Goal: Navigation & Orientation: Find specific page/section

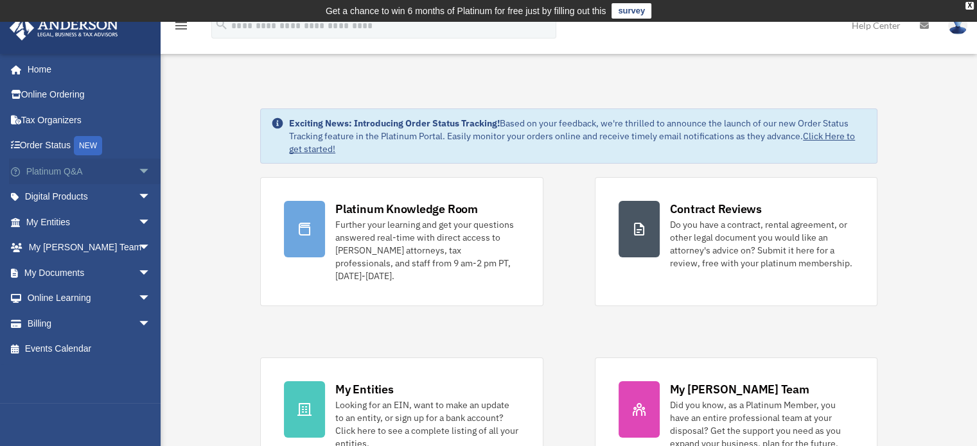
click at [93, 166] on link "Platinum Q&A arrow_drop_down" at bounding box center [89, 172] width 161 height 26
click at [144, 170] on span "arrow_drop_down" at bounding box center [151, 172] width 26 height 26
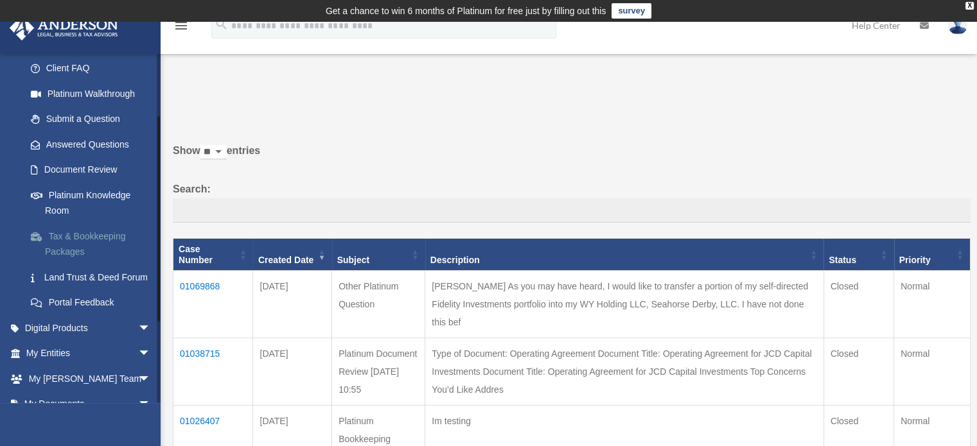
scroll to position [64, 0]
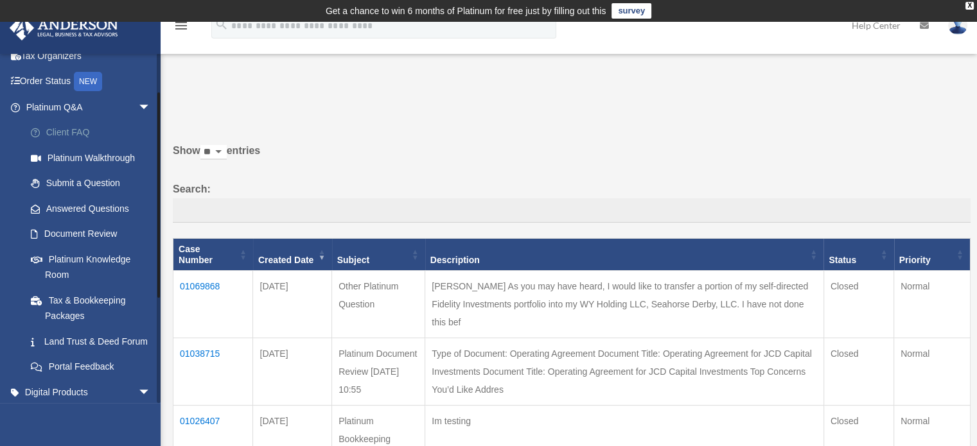
click at [85, 128] on link "Client FAQ" at bounding box center [94, 133] width 152 height 26
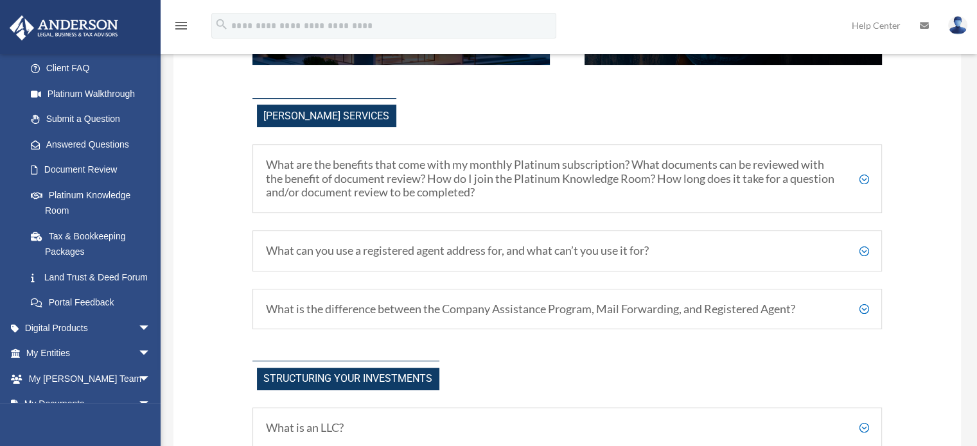
scroll to position [385, 0]
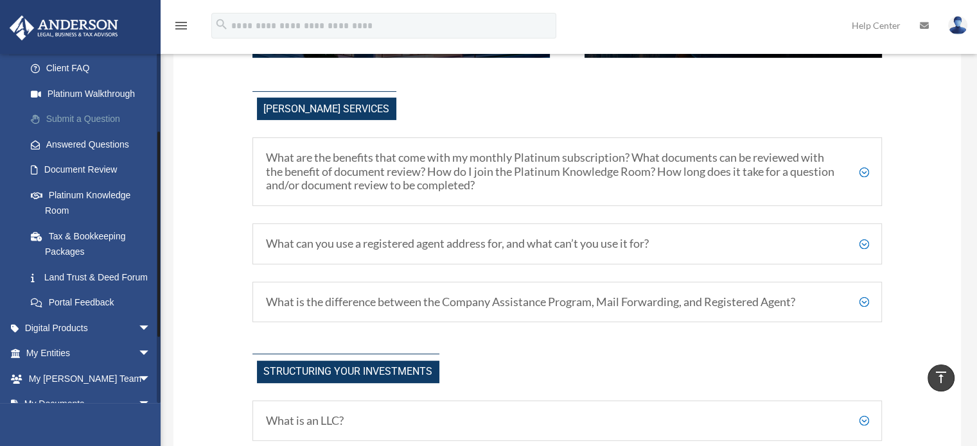
click at [93, 119] on link "Submit a Question" at bounding box center [94, 120] width 152 height 26
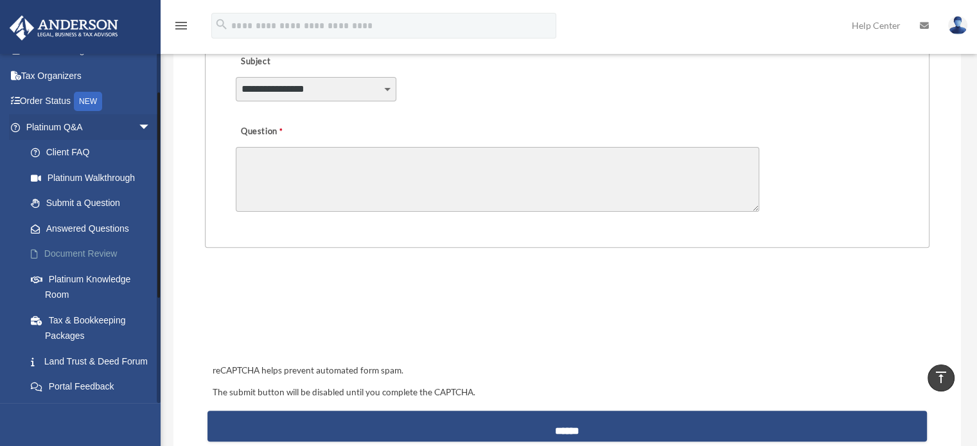
scroll to position [64, 0]
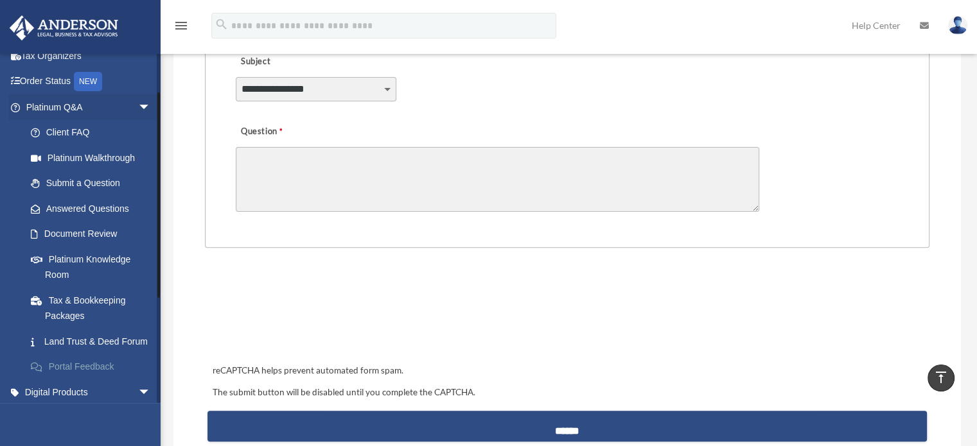
click at [91, 378] on link "Portal Feedback" at bounding box center [94, 368] width 152 height 26
click at [100, 206] on link "Answered Questions" at bounding box center [94, 209] width 152 height 26
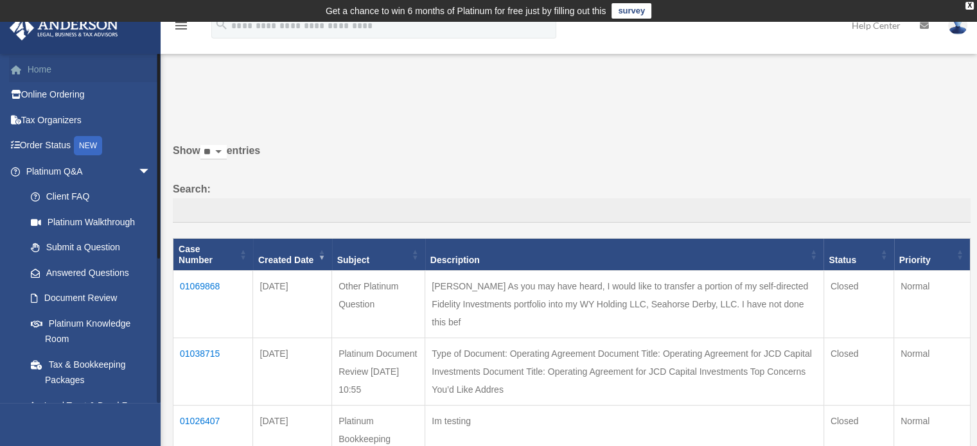
click at [67, 69] on link "Home" at bounding box center [89, 70] width 161 height 26
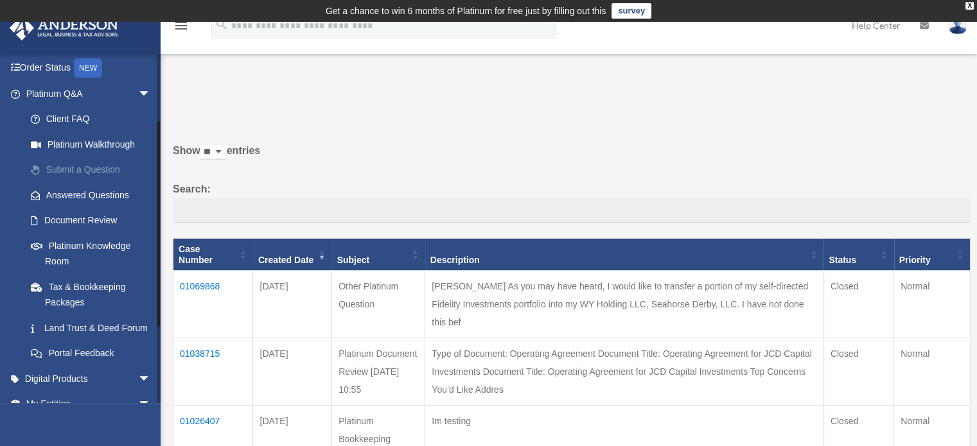
scroll to position [128, 0]
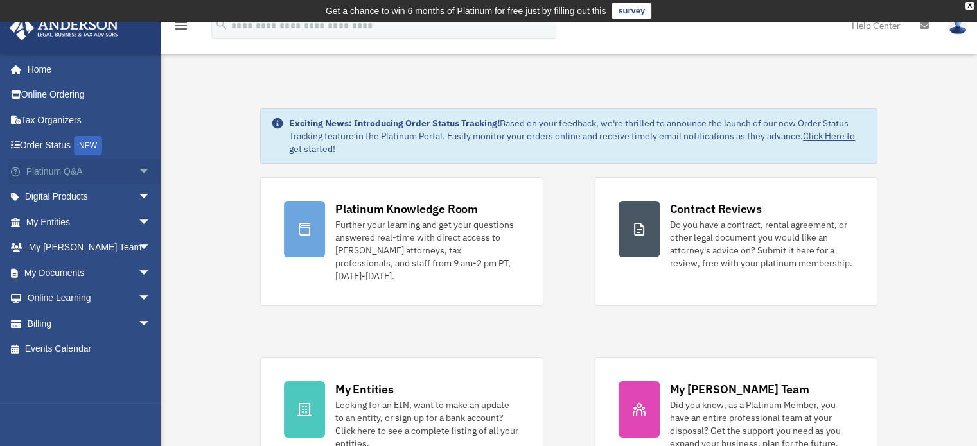
click at [103, 166] on link "Platinum Q&A arrow_drop_down" at bounding box center [89, 172] width 161 height 26
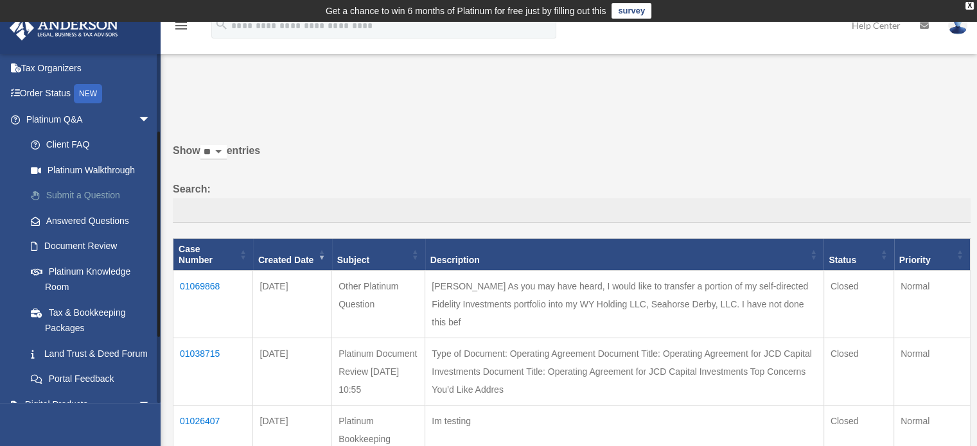
scroll to position [128, 0]
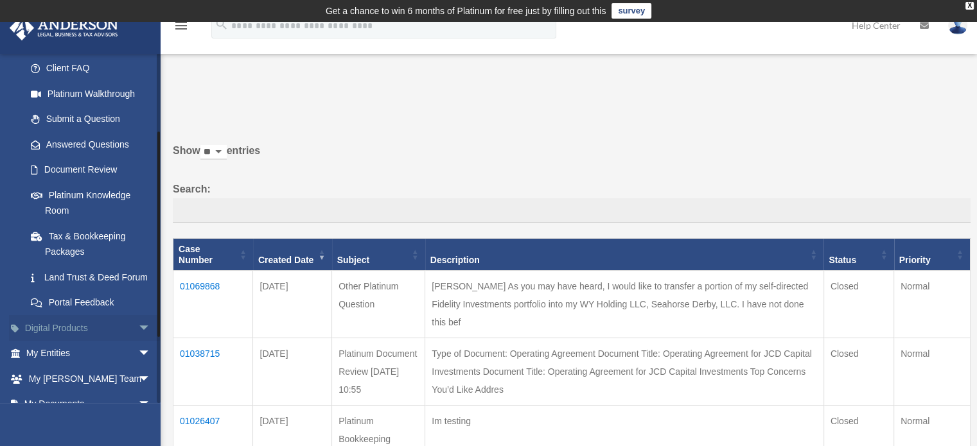
click at [114, 339] on link "Digital Products arrow_drop_down" at bounding box center [89, 328] width 161 height 26
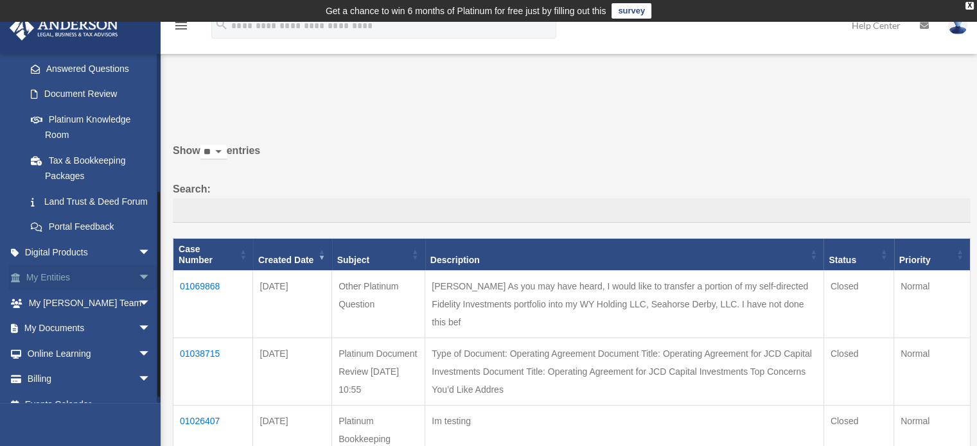
scroll to position [236, 0]
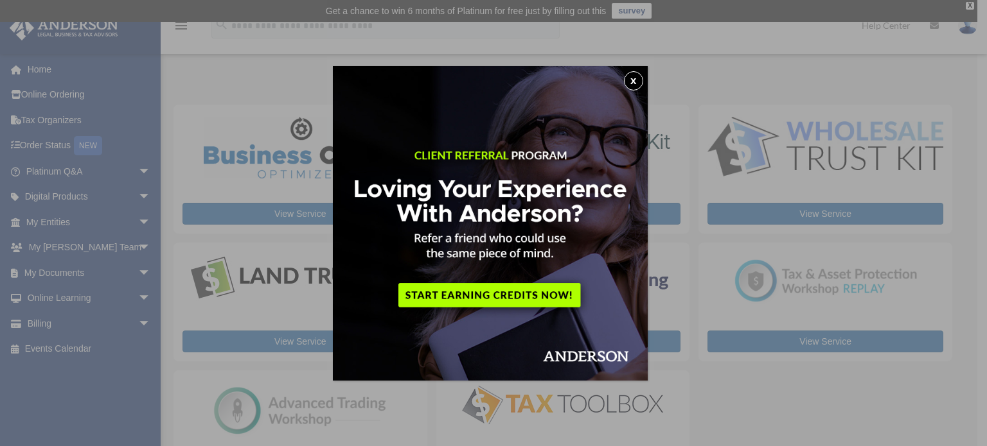
click at [637, 76] on button "x" at bounding box center [633, 80] width 19 height 19
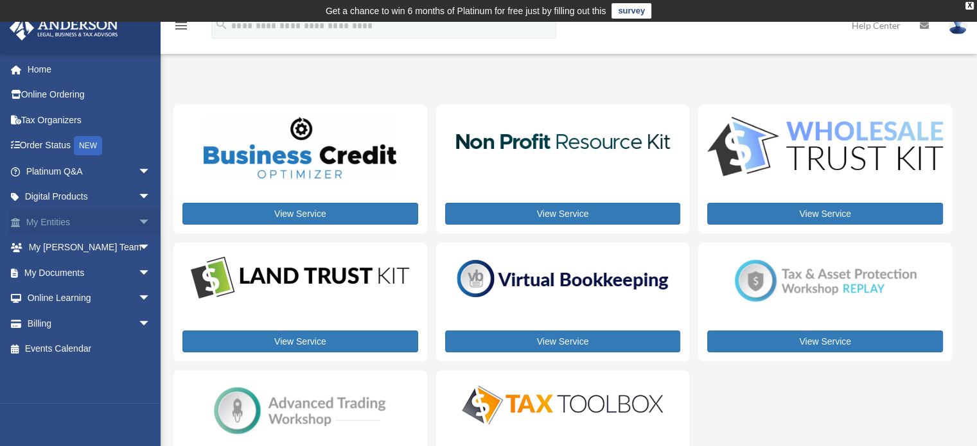
click at [97, 220] on link "My Entities arrow_drop_down" at bounding box center [89, 222] width 161 height 26
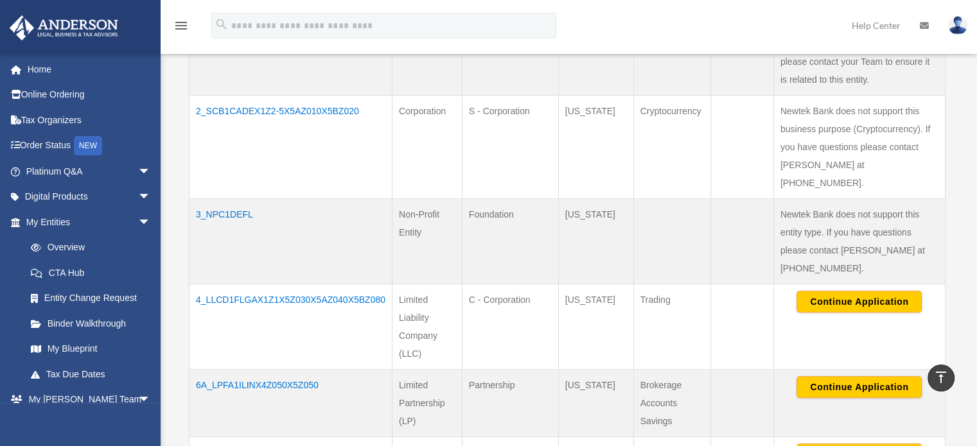
scroll to position [578, 0]
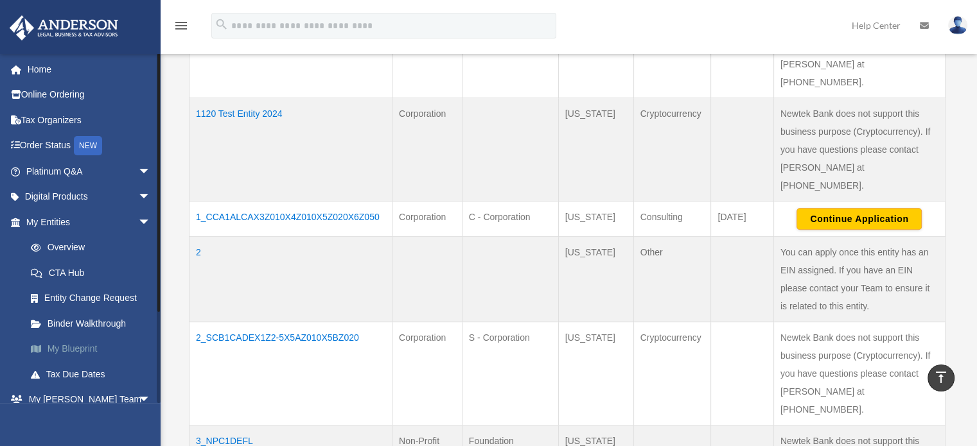
click at [91, 345] on link "My Blueprint" at bounding box center [94, 350] width 152 height 26
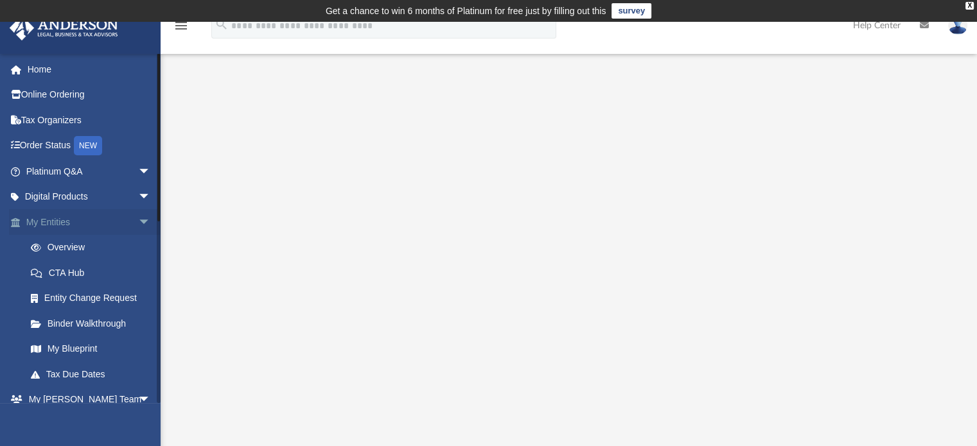
click at [138, 218] on span "arrow_drop_down" at bounding box center [151, 222] width 26 height 26
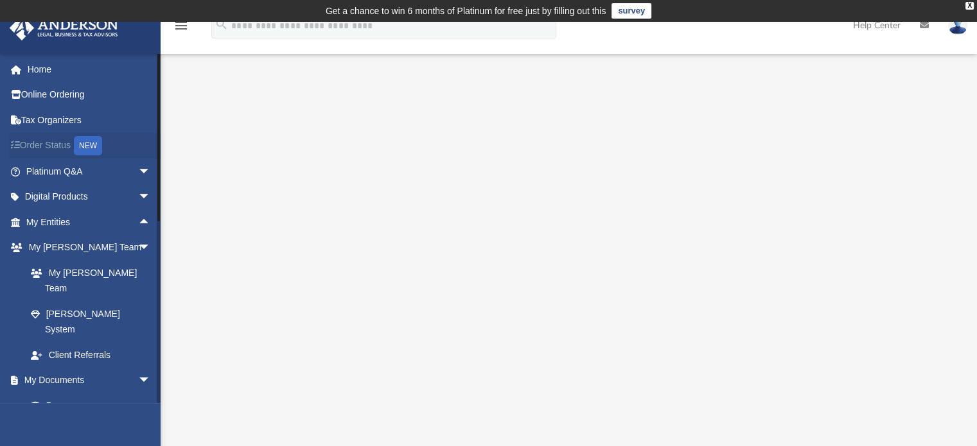
click at [42, 142] on link "Order Status NEW" at bounding box center [89, 146] width 161 height 26
